Goal: Navigation & Orientation: Find specific page/section

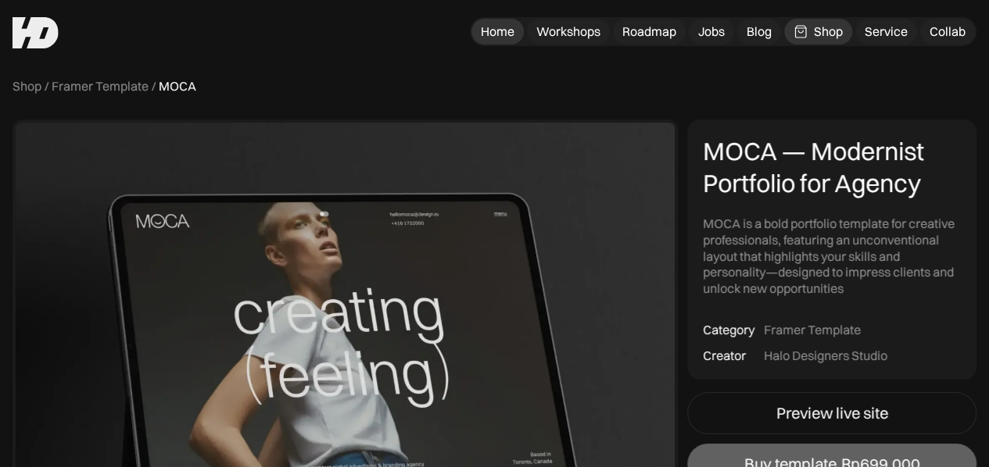
click at [492, 32] on div "Home" at bounding box center [498, 31] width 34 height 16
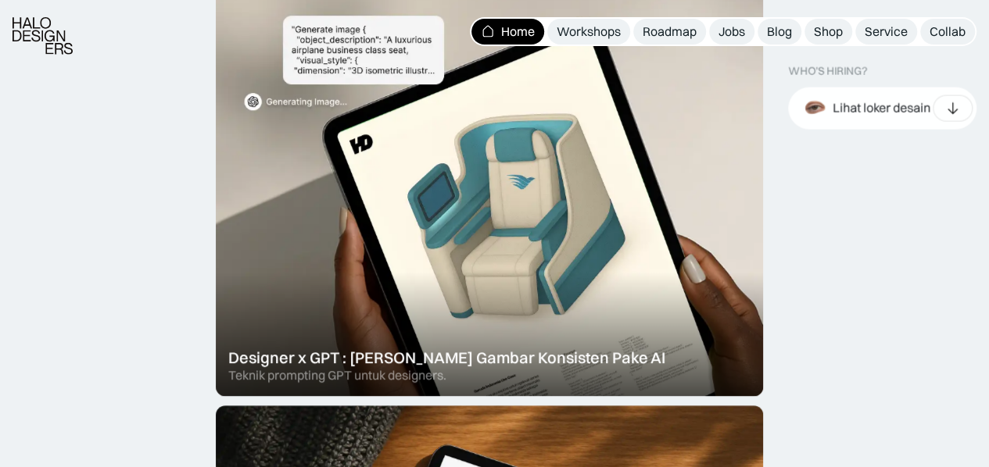
scroll to position [563, 0]
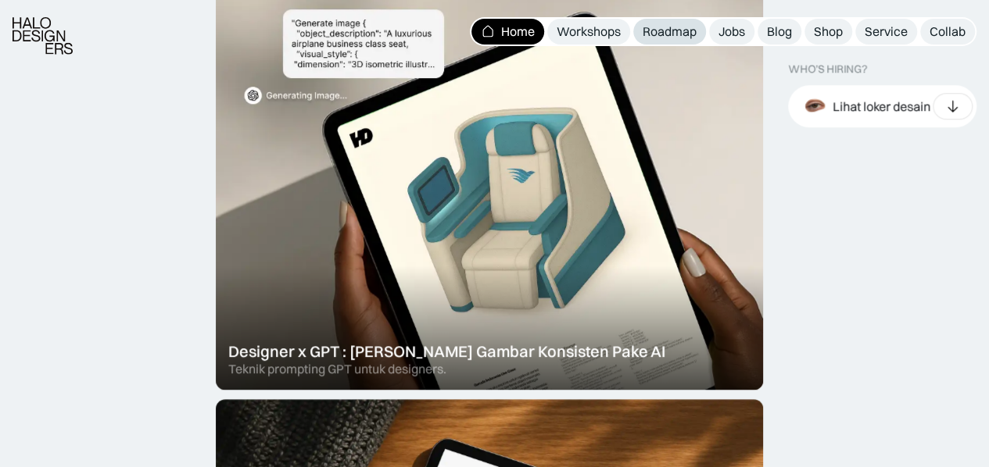
click at [669, 33] on div "Roadmap" at bounding box center [669, 31] width 54 height 16
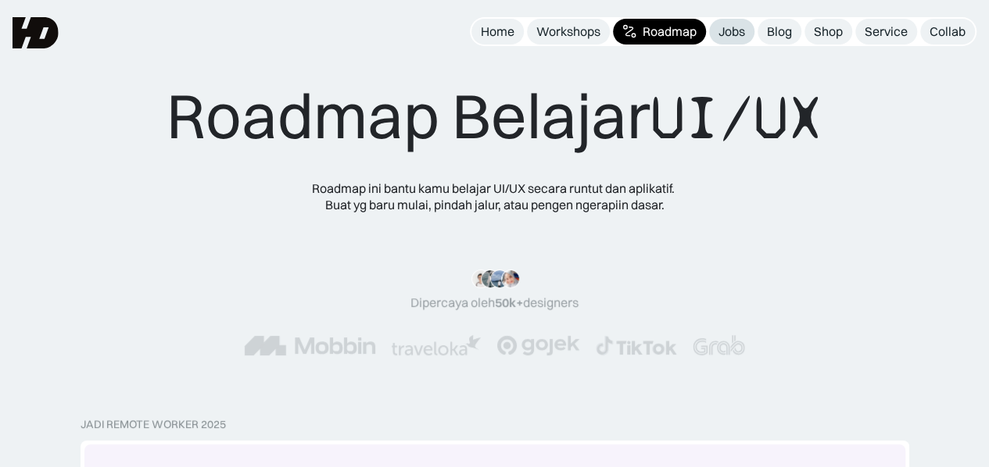
click at [736, 30] on div "Jobs" at bounding box center [731, 31] width 27 height 16
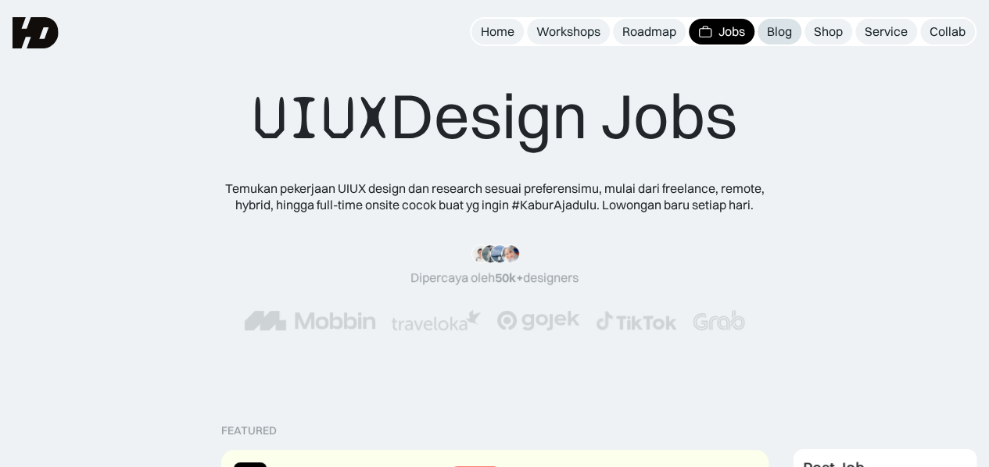
click at [776, 34] on div "Blog" at bounding box center [779, 31] width 25 height 16
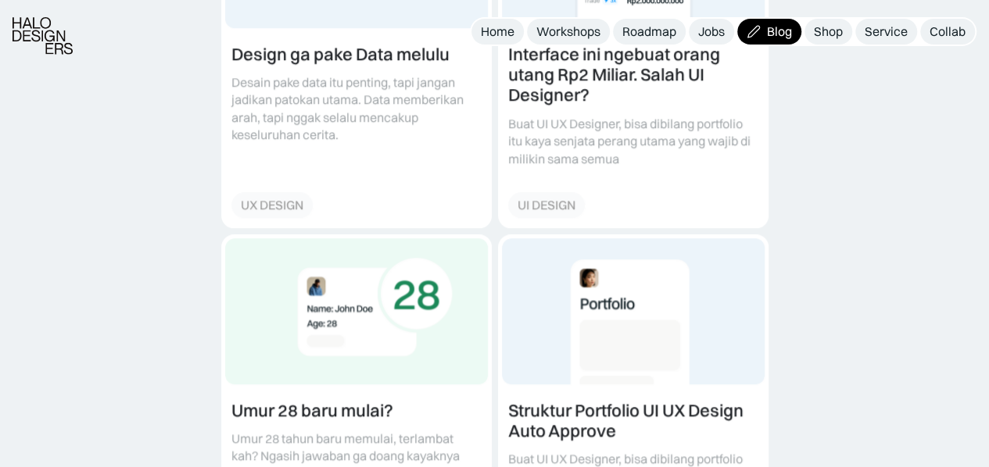
scroll to position [728, 0]
click at [701, 24] on div "Jobs" at bounding box center [711, 31] width 27 height 16
